Goal: Find specific page/section: Find specific page/section

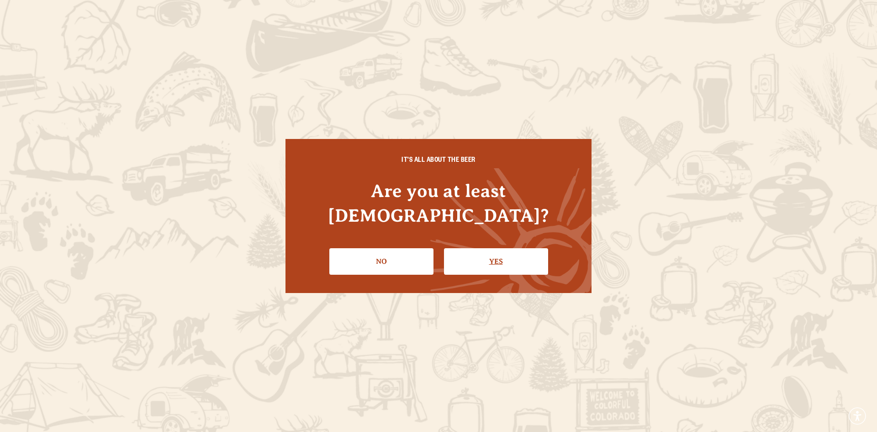
click at [463, 253] on link "Yes" at bounding box center [496, 261] width 104 height 26
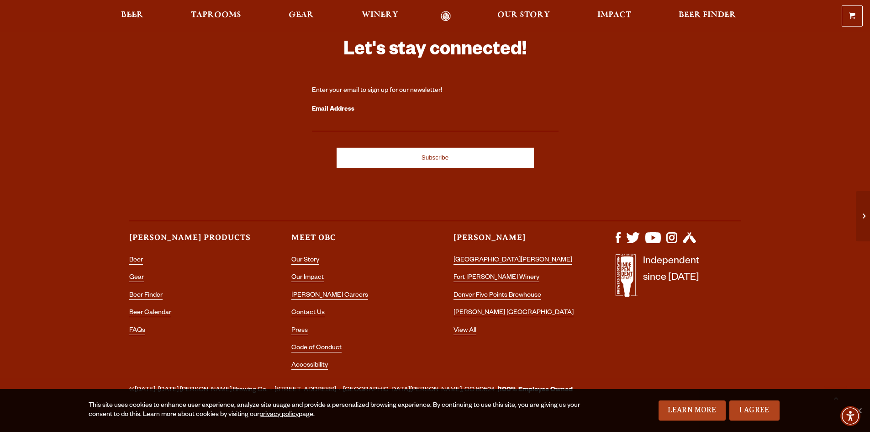
scroll to position [2775, 0]
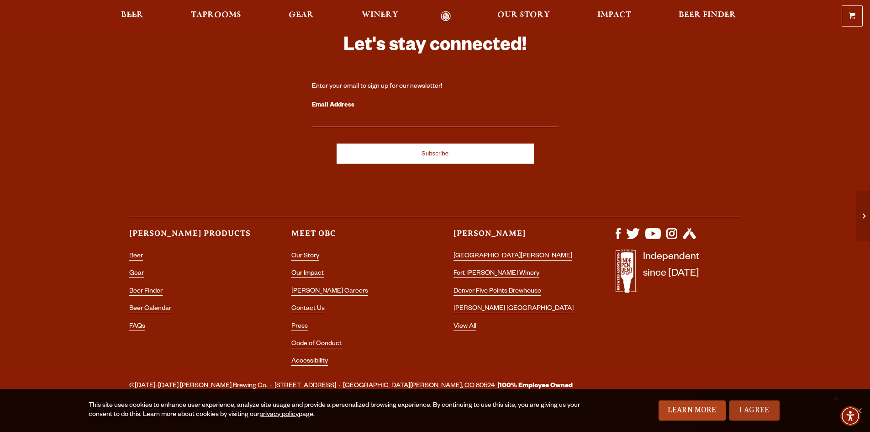
click at [744, 407] on link "I Agree" at bounding box center [754, 410] width 50 height 20
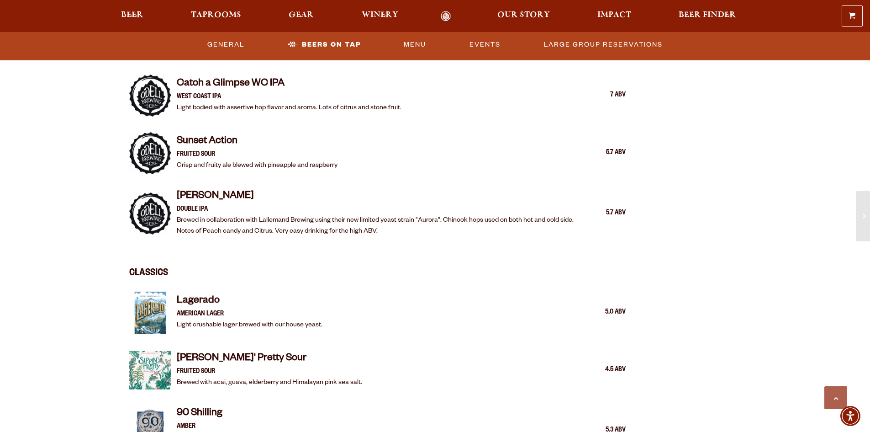
scroll to position [1359, 0]
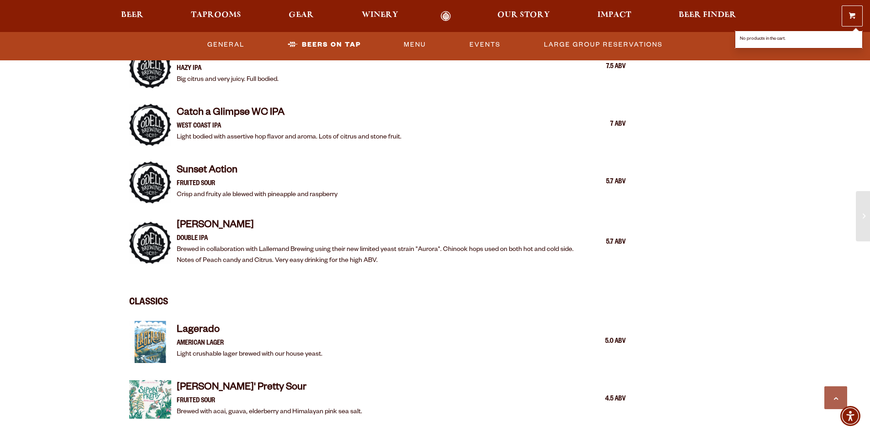
click at [848, 16] on link "0 Shopping Cart" at bounding box center [852, 16] width 20 height 20
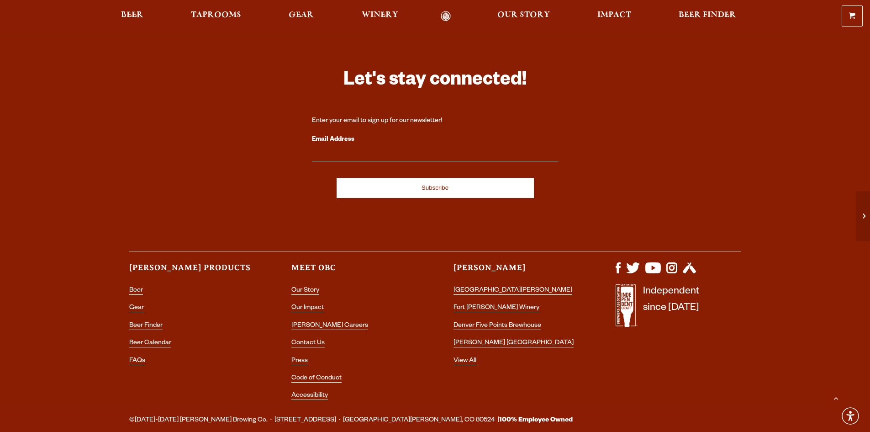
scroll to position [2775, 0]
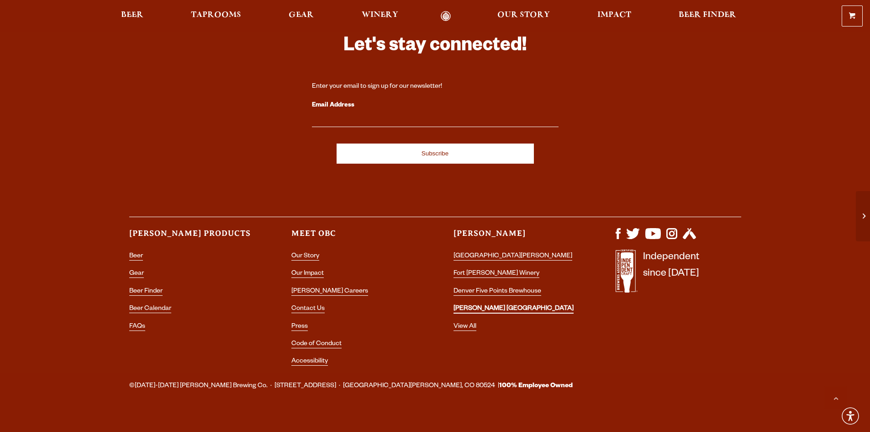
click at [535, 305] on link "[PERSON_NAME] [GEOGRAPHIC_DATA]" at bounding box center [514, 309] width 120 height 8
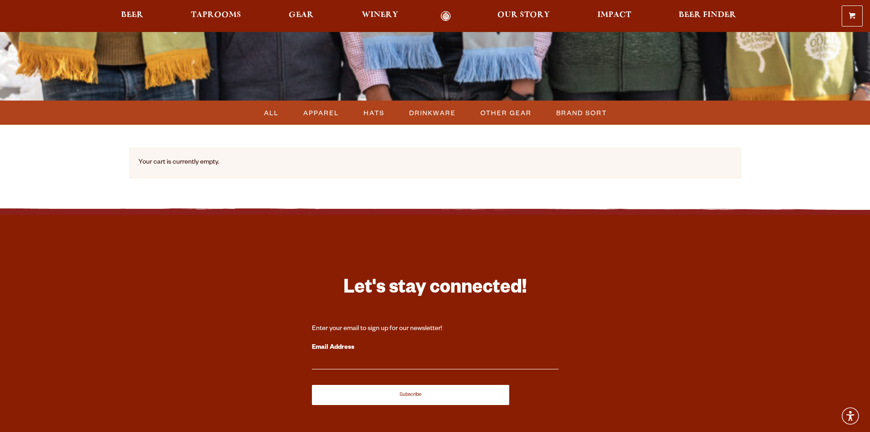
scroll to position [137, 0]
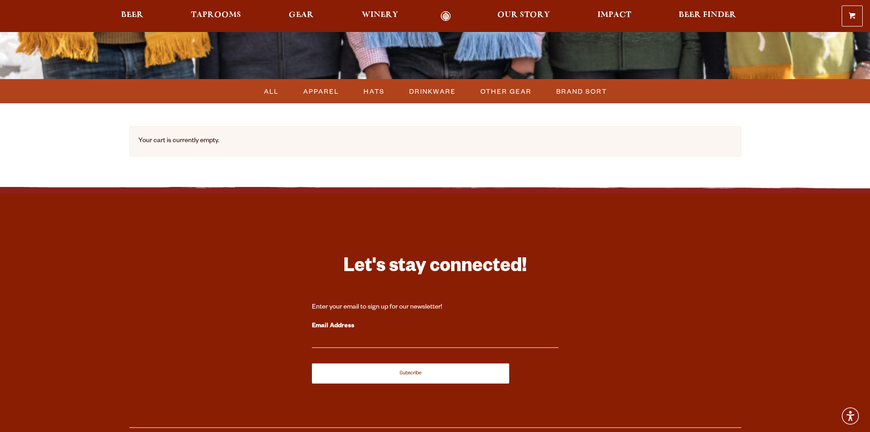
drag, startPoint x: 384, startPoint y: 259, endPoint x: 265, endPoint y: 305, distance: 127.6
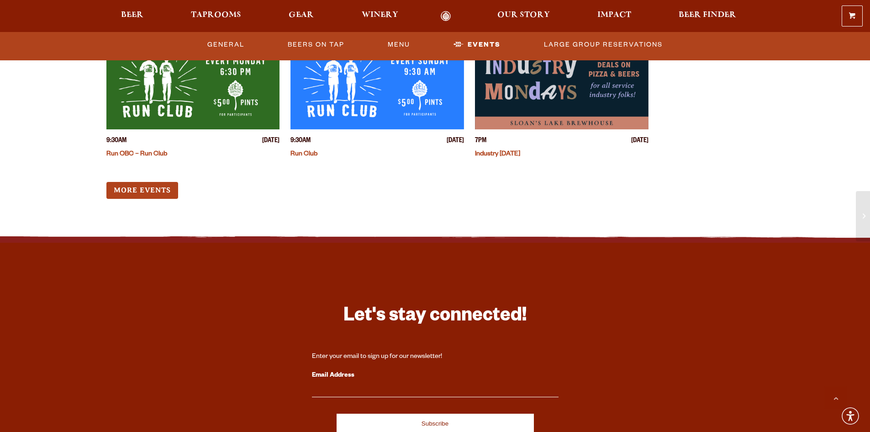
scroll to position [2501, 0]
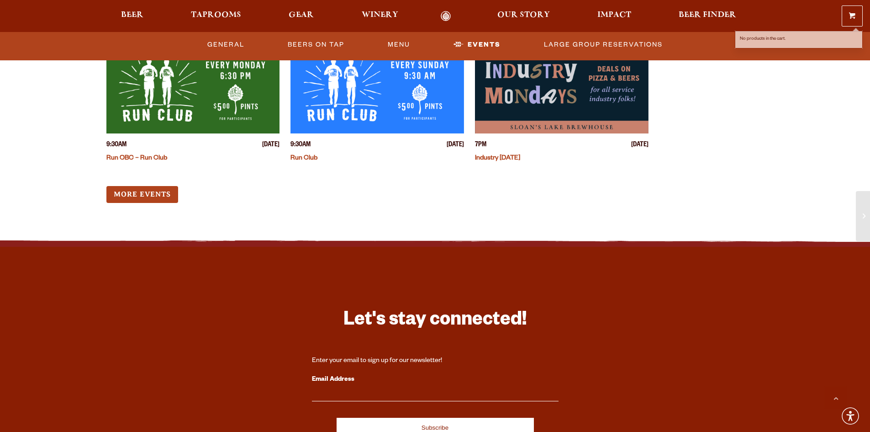
click at [851, 9] on link "0 Shopping Cart" at bounding box center [852, 16] width 20 height 20
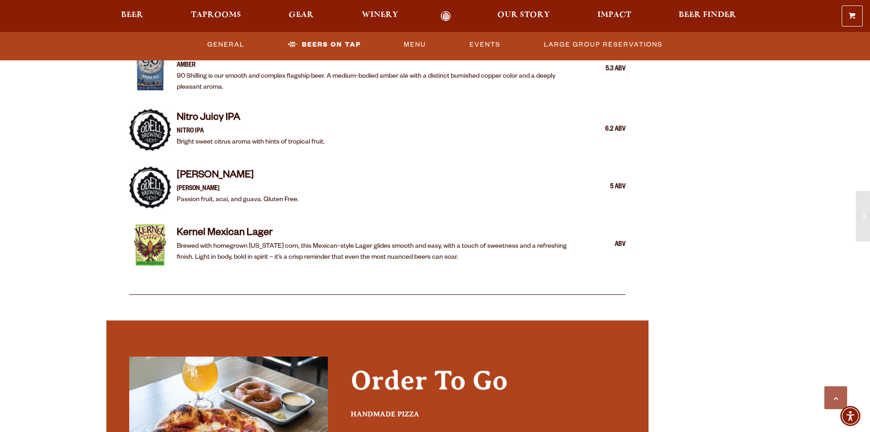
scroll to position [1736, 0]
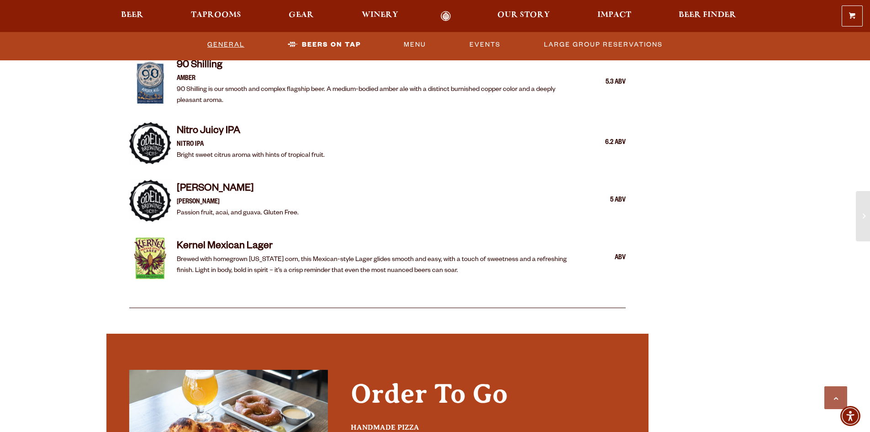
click at [232, 45] on link "General" at bounding box center [226, 44] width 44 height 21
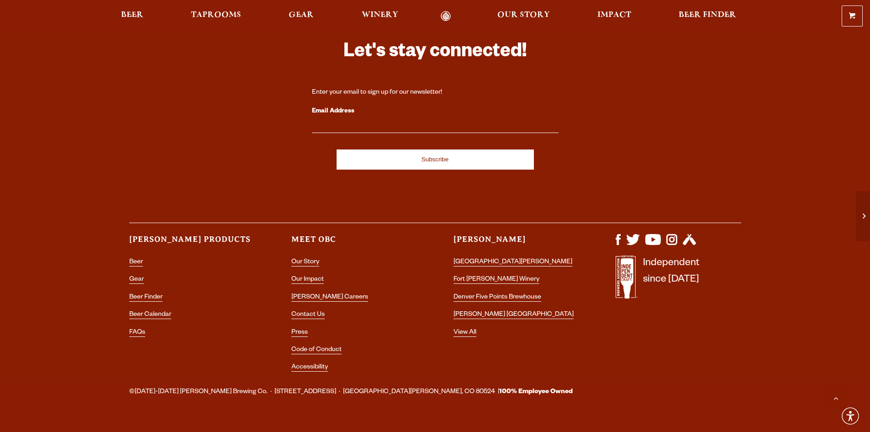
scroll to position [2775, 0]
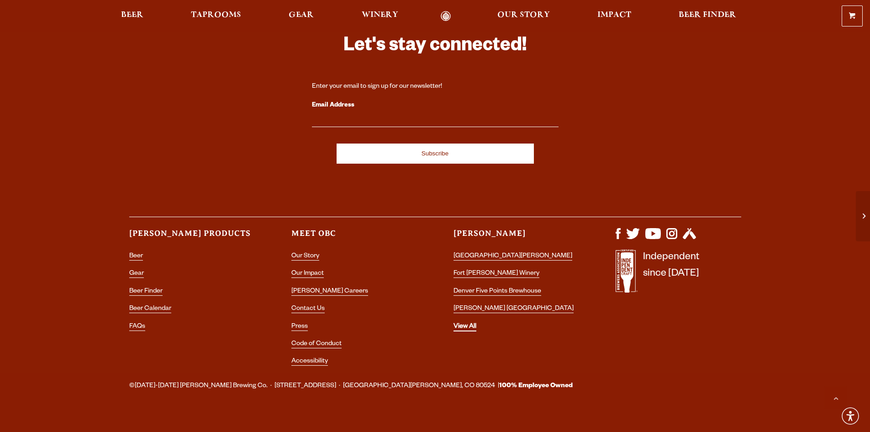
click at [467, 323] on link "View All" at bounding box center [465, 327] width 23 height 8
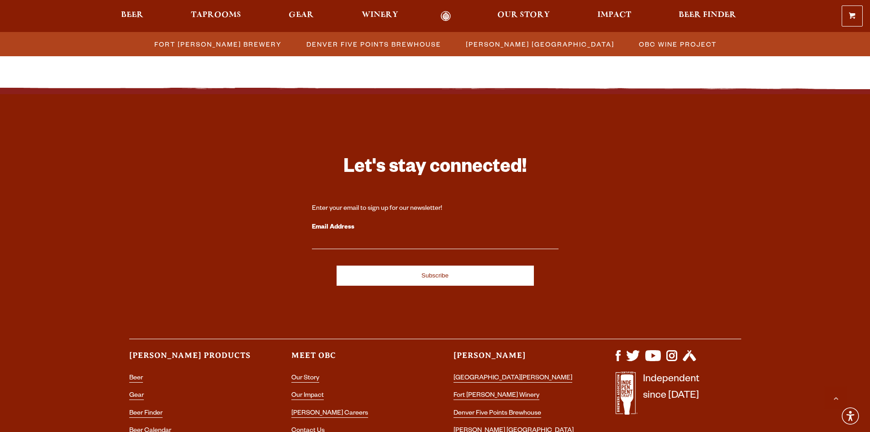
scroll to position [712, 0]
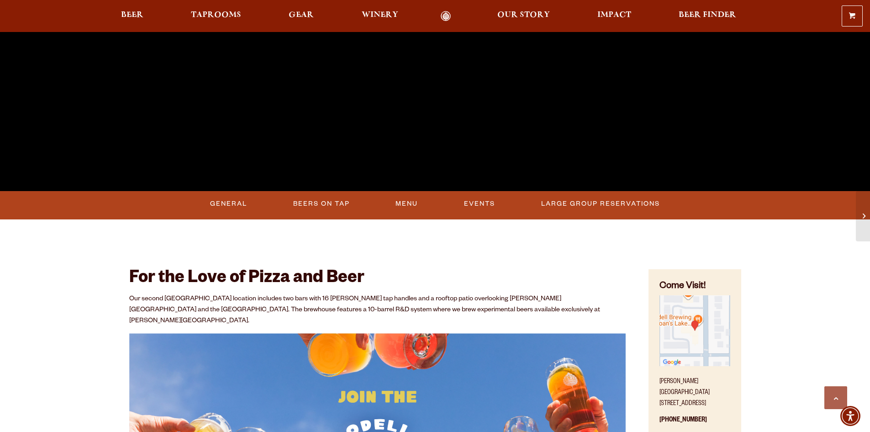
scroll to position [228, 0]
